Goal: Transaction & Acquisition: Purchase product/service

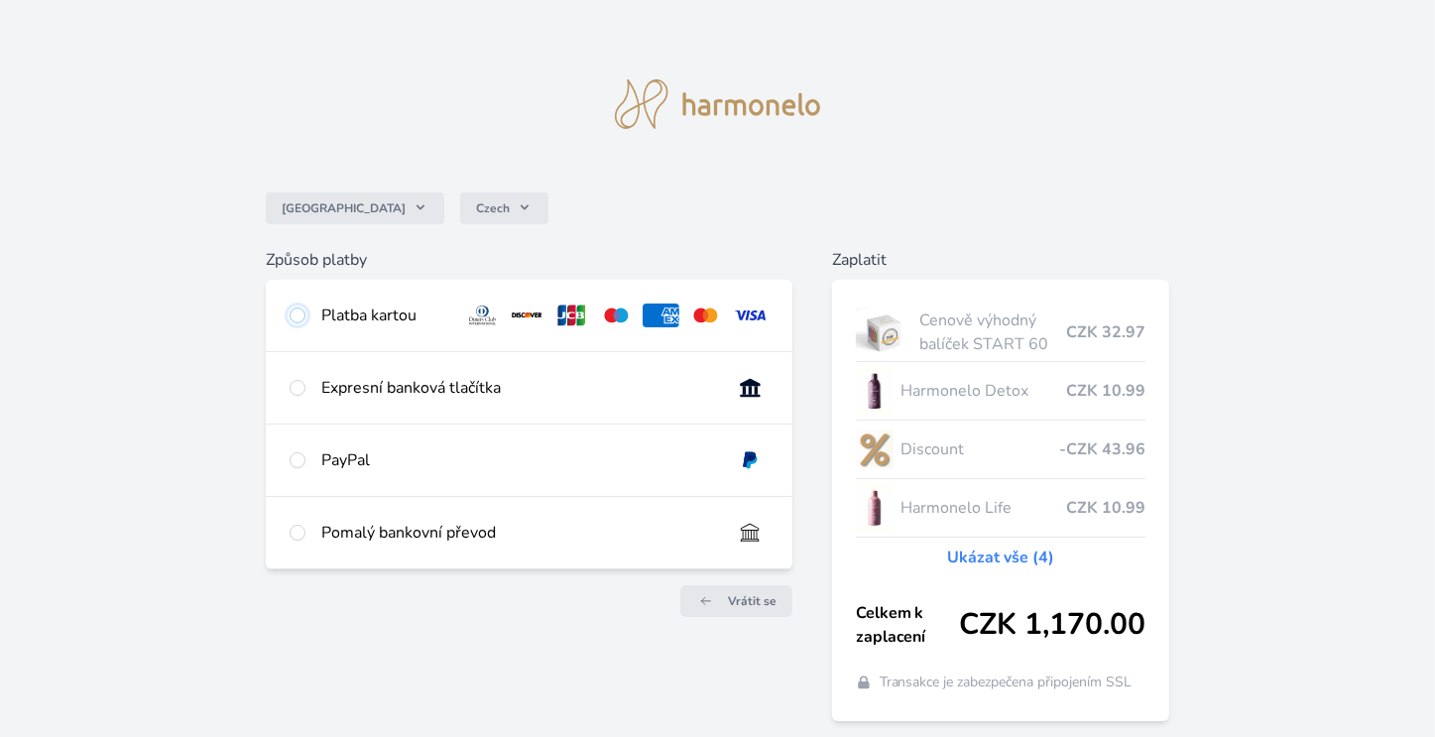
click at [300, 318] on input "radio" at bounding box center [298, 315] width 16 height 16
radio input "true"
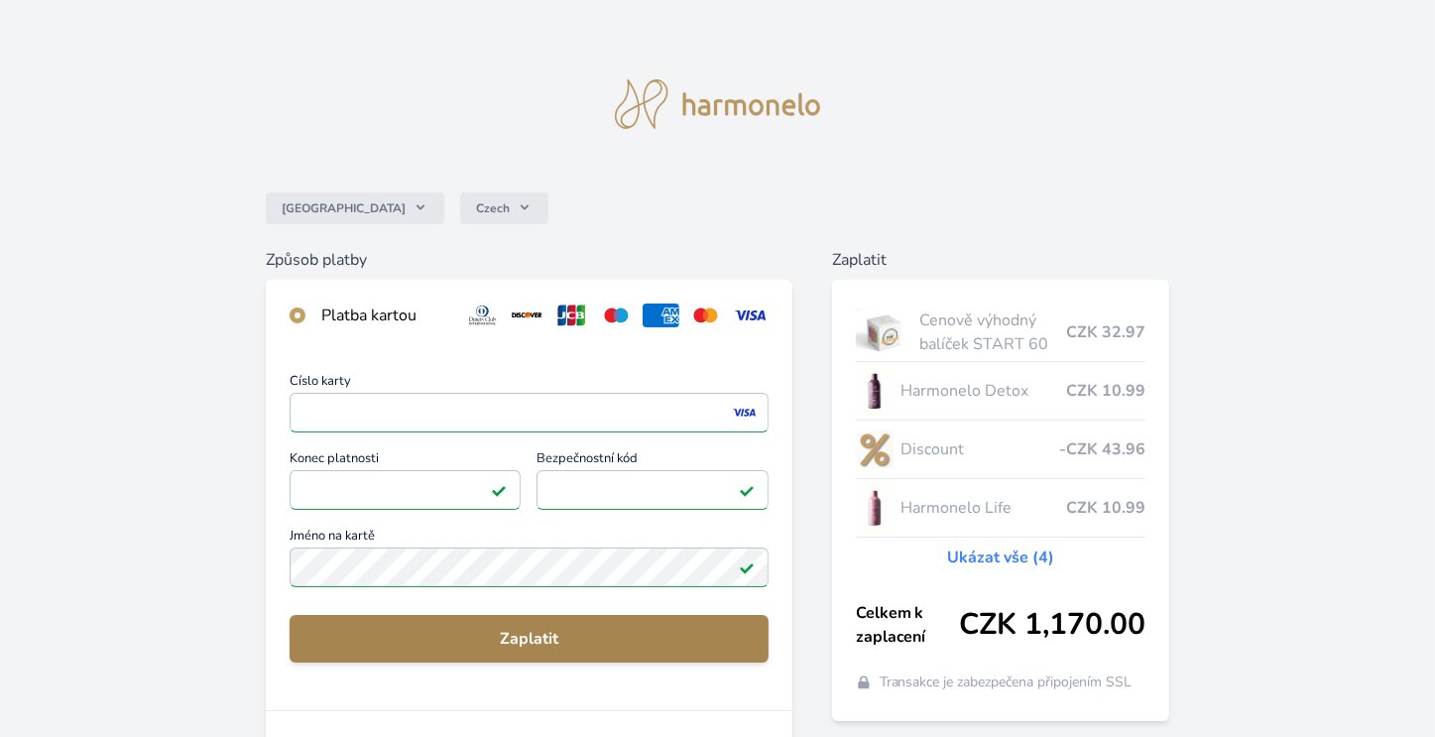
click at [525, 640] on span "Zaplatit" at bounding box center [528, 639] width 447 height 24
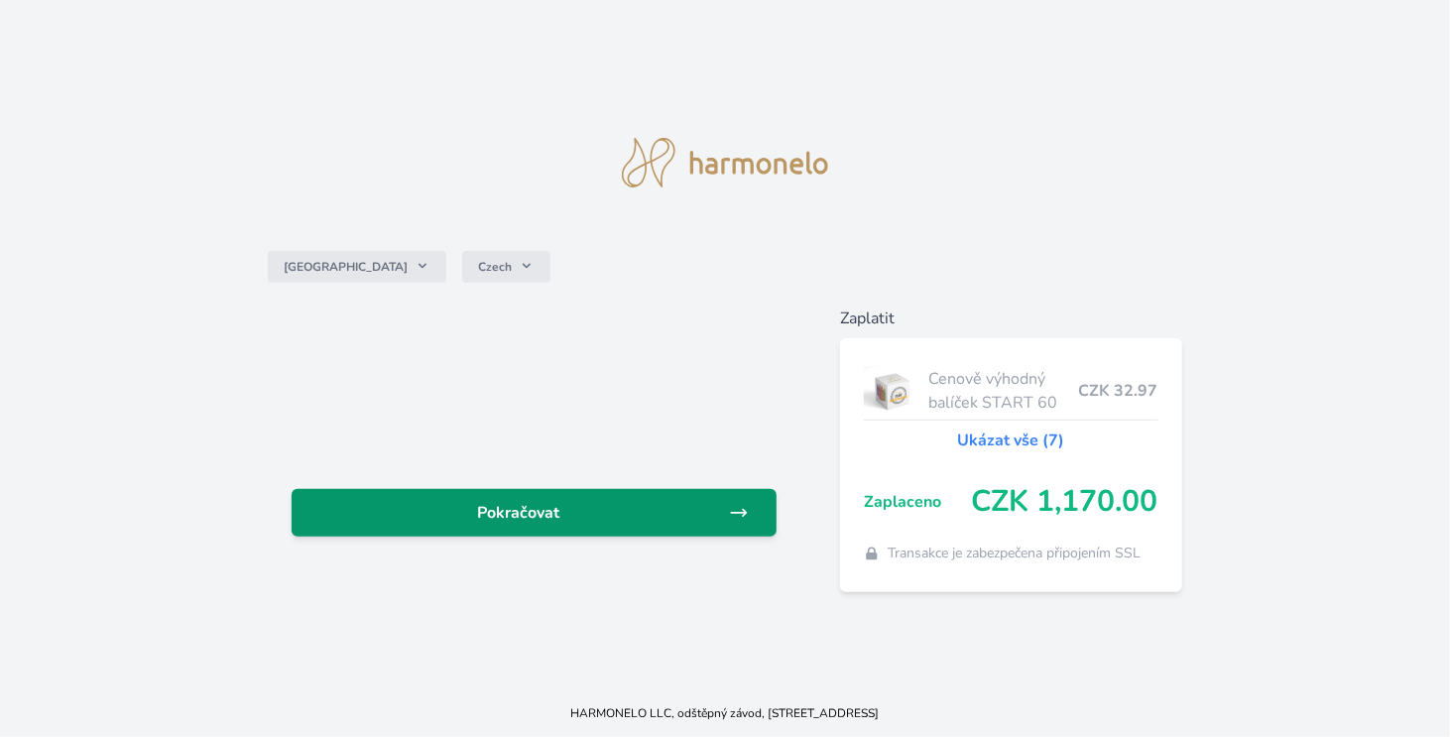
click at [548, 511] on span "Pokračovat" at bounding box center [518, 513] width 422 height 24
